Goal: Information Seeking & Learning: Learn about a topic

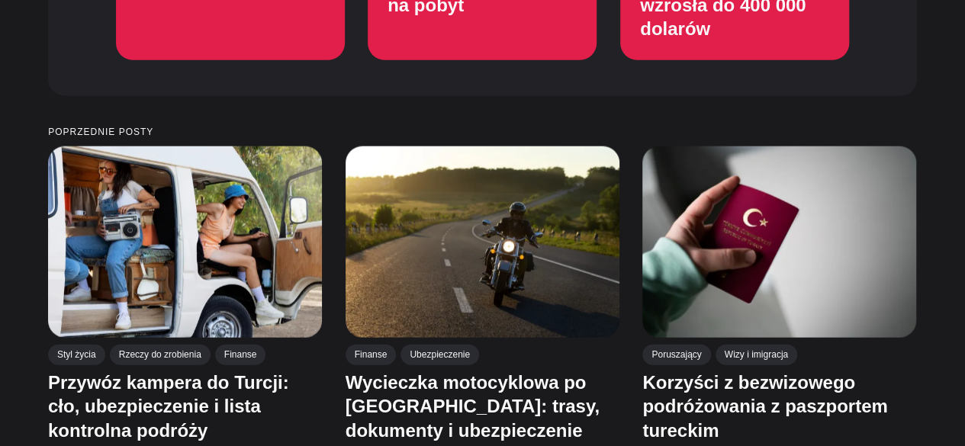
scroll to position [1830, 0]
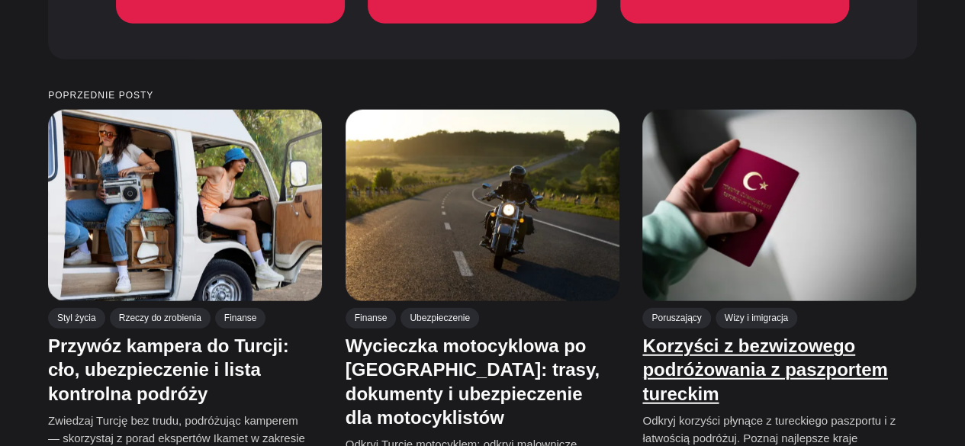
click at [669, 347] on font "Korzyści z bezwizowego podróżowania z paszportem tureckim" at bounding box center [765, 370] width 245 height 68
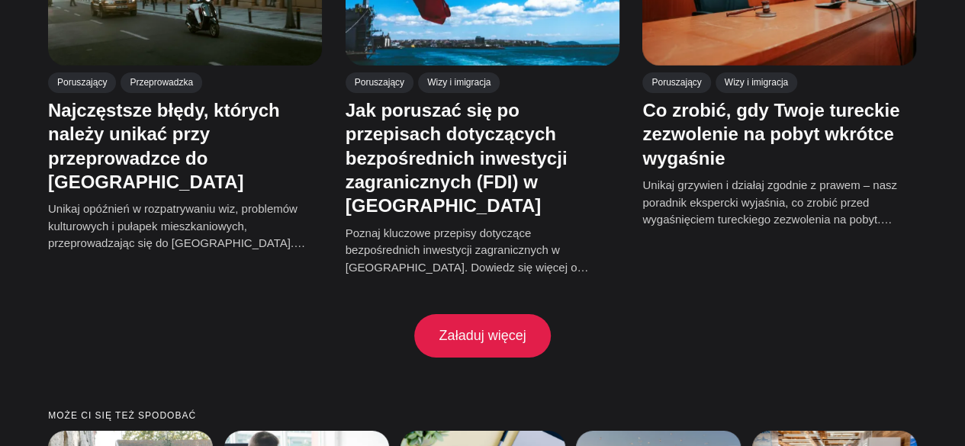
scroll to position [2632, 0]
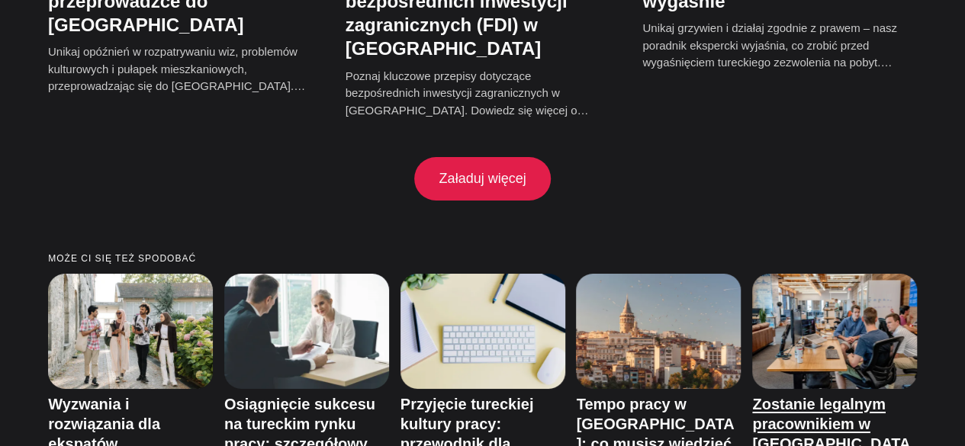
click at [759, 396] on font "Zostanie legalnym pracownikiem w Turcji: jakie są konsekwencje?" at bounding box center [832, 444] width 158 height 96
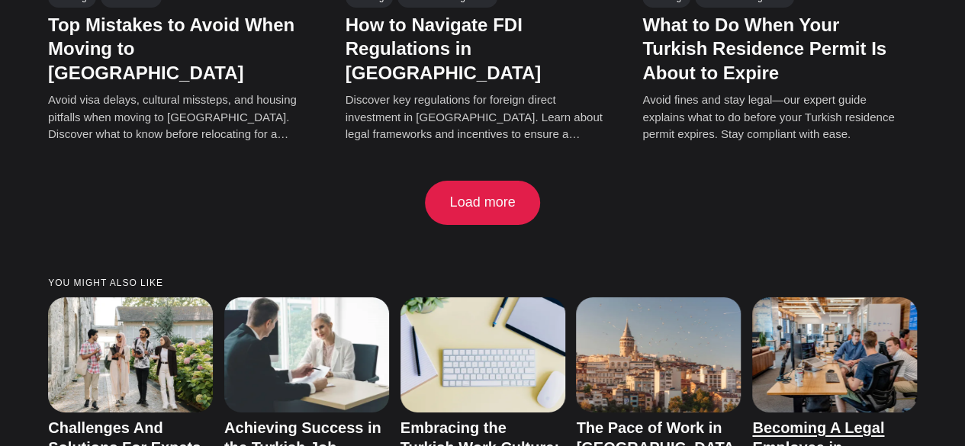
scroll to position [2616, 0]
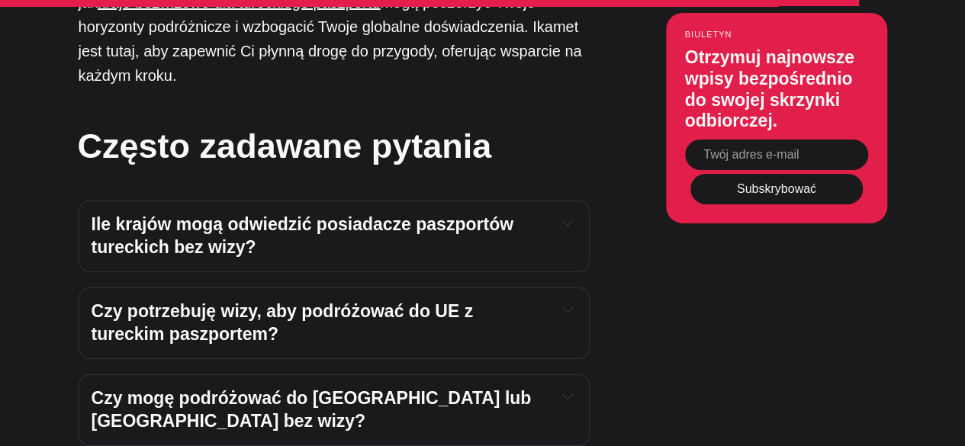
scroll to position [5495, 0]
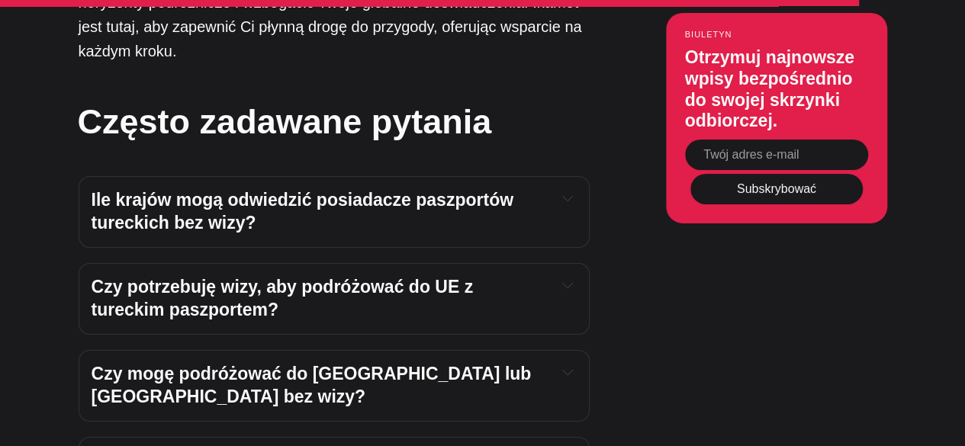
click at [435, 277] on font "Czy potrzebuję wizy, aby podróżować do UE z tureckim paszportem?" at bounding box center [285, 298] width 387 height 43
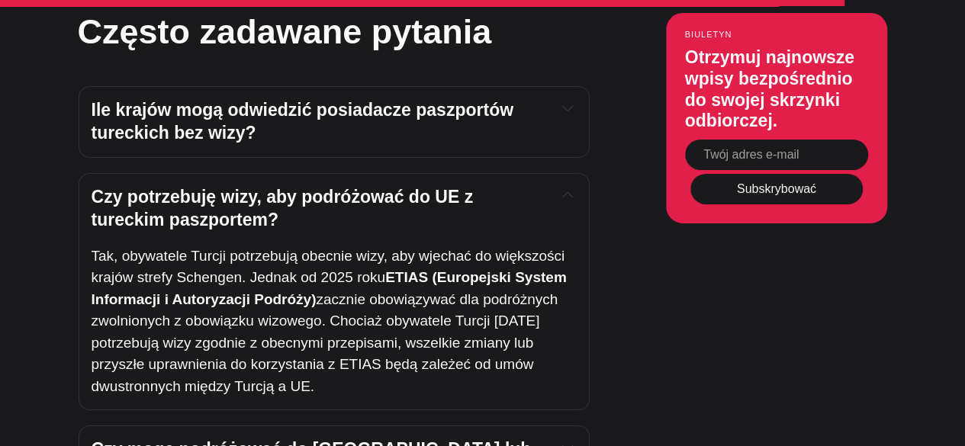
scroll to position [5572, 0]
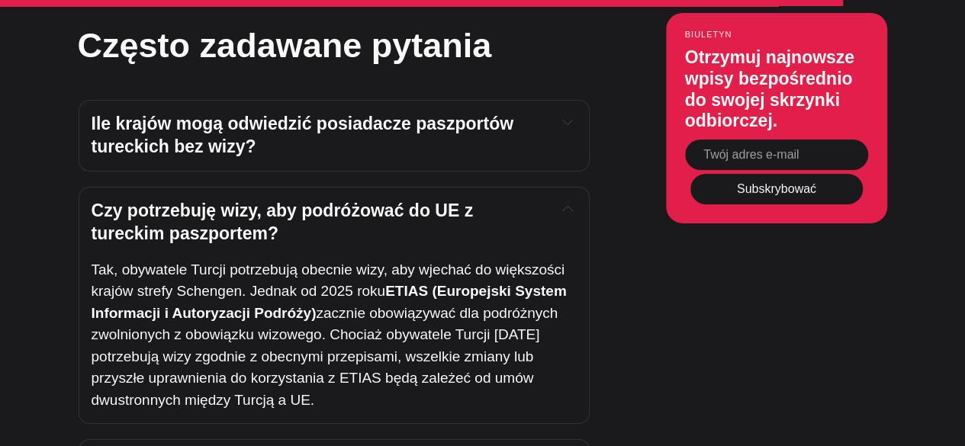
click at [365, 113] on h4 "Ile krajów mogą odwiedzić posiadacze paszportów tureckich bez wizy?" at bounding box center [318, 136] width 453 height 46
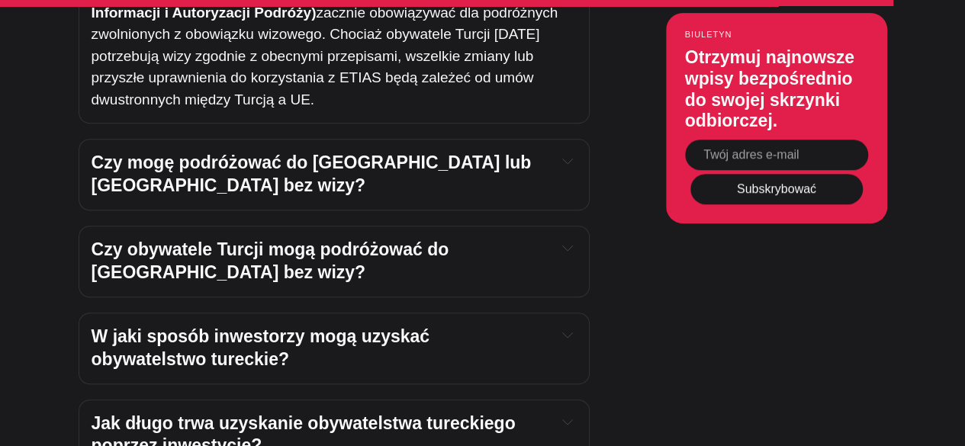
scroll to position [6106, 0]
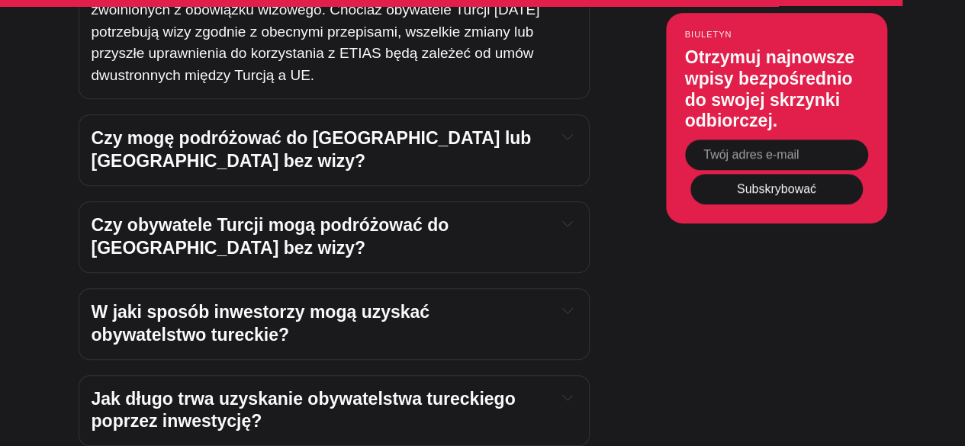
click at [382, 214] on h4 "Czy obywatele Turcji mogą podróżować do USA bez wizy?" at bounding box center [318, 237] width 453 height 46
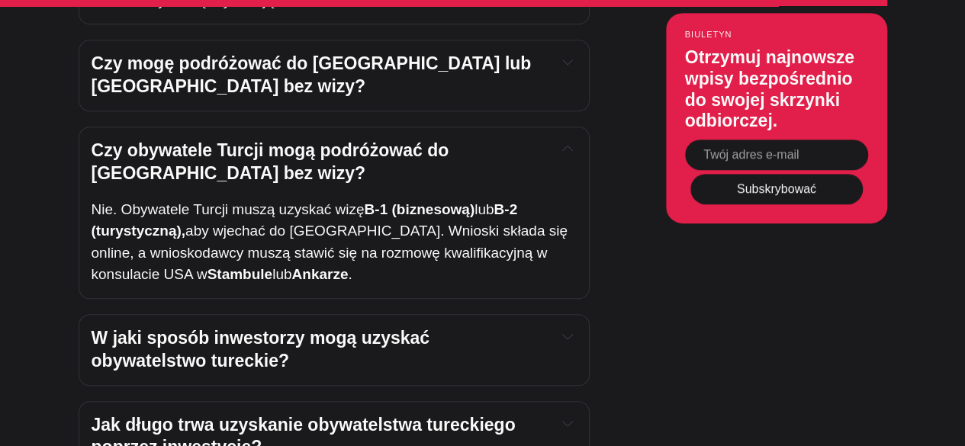
scroll to position [6259, 0]
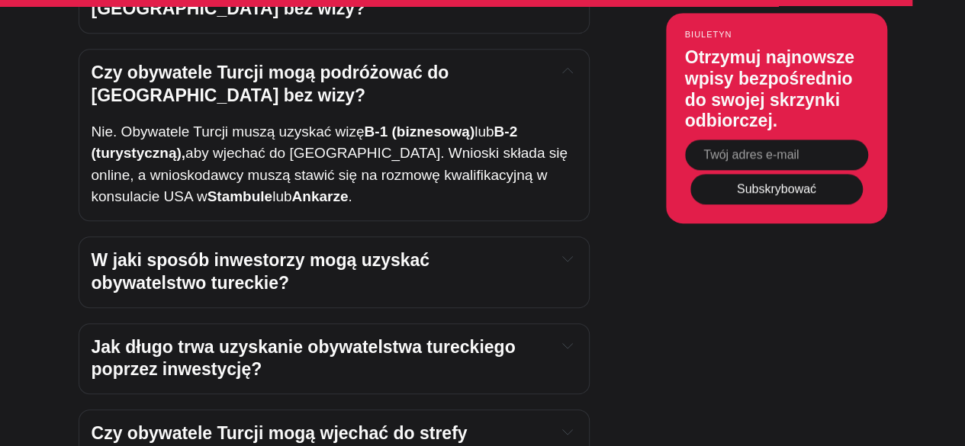
click at [395, 250] on h4 "W jaki sposób inwestorzy mogą uzyskać obywatelstwo tureckie?" at bounding box center [318, 273] width 453 height 46
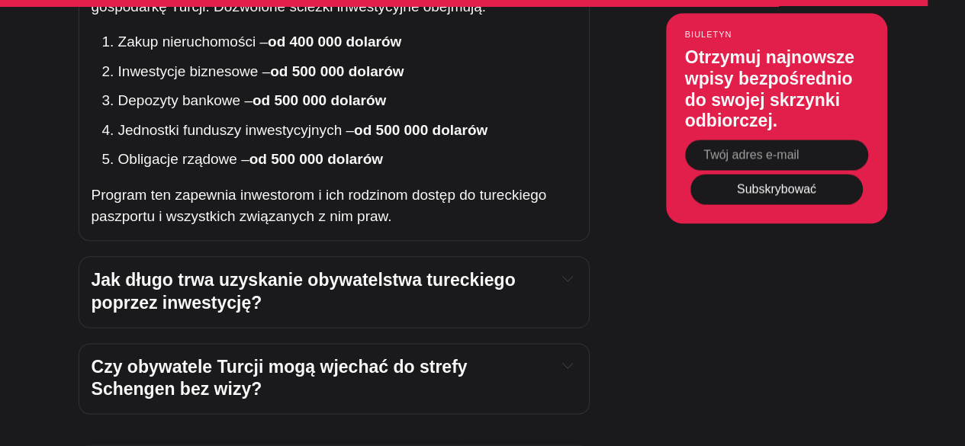
scroll to position [6564, 0]
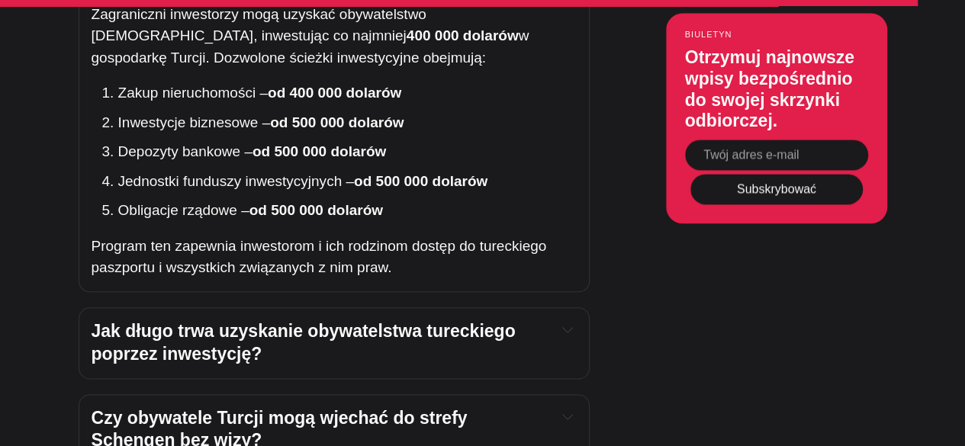
click at [417, 321] on font "Jak długo trwa uzyskanie obywatelstwa tureckiego poprzez inwestycję?" at bounding box center [306, 342] width 429 height 43
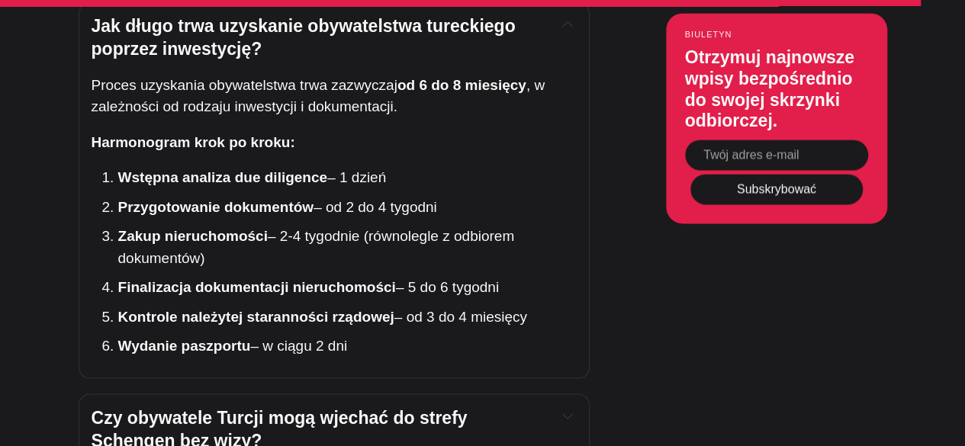
scroll to position [6945, 0]
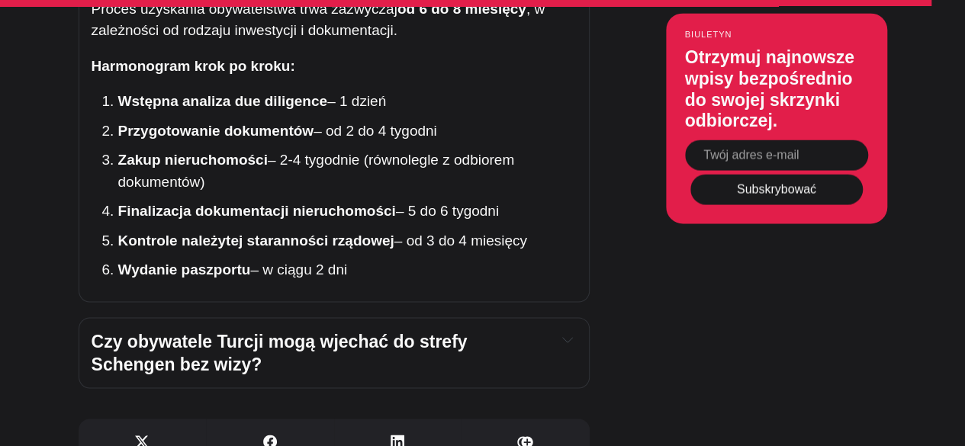
click at [419, 331] on font "Czy obywatele Turcji mogą wjechać do strefy Schengen bez wizy?" at bounding box center [282, 352] width 381 height 43
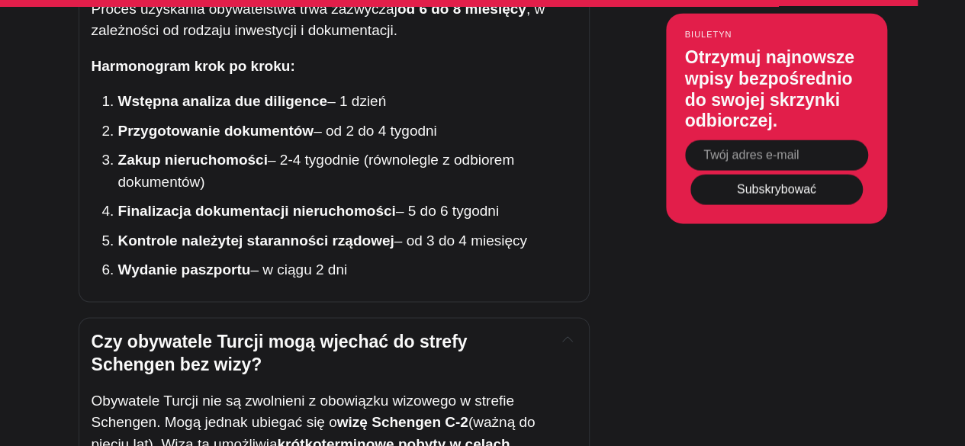
scroll to position [7022, 0]
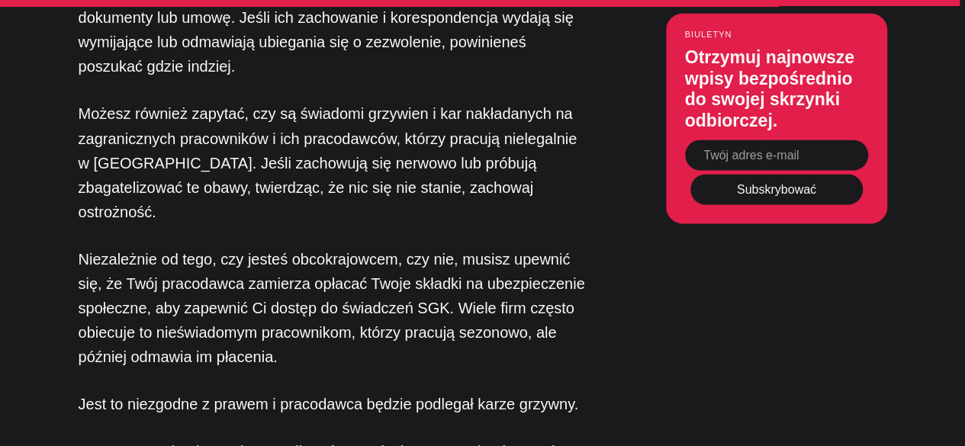
scroll to position [4350, 0]
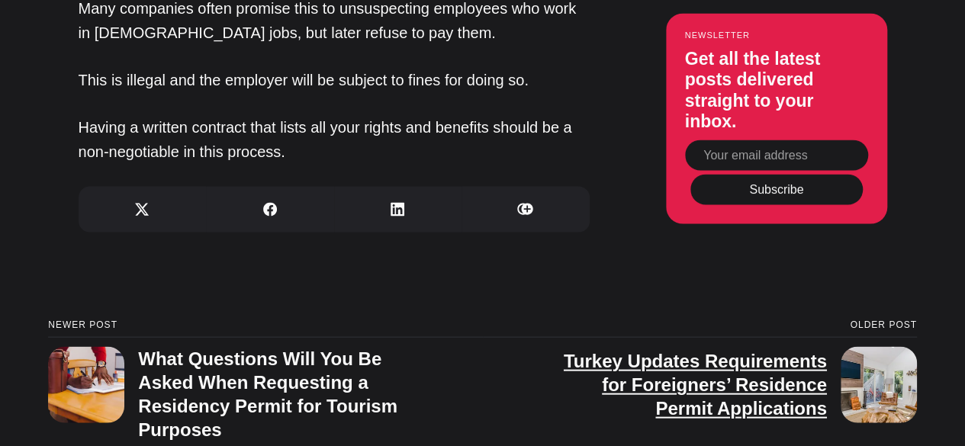
scroll to position [4585, 0]
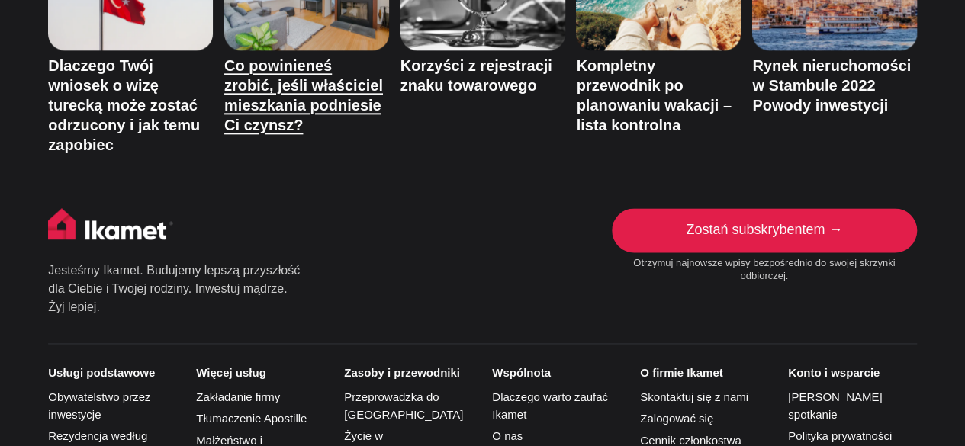
scroll to position [3892, 0]
